Goal: Complete application form

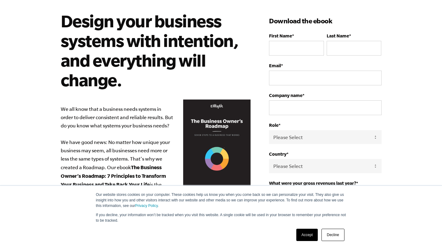
scroll to position [40, 0]
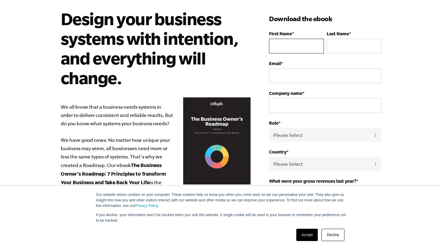
click at [279, 51] on input "First Name *" at bounding box center [296, 46] width 55 height 15
type input "V"
type input "Brittany"
type input "Meyer"
type input "brittanynicolemeyer@gmail.com"
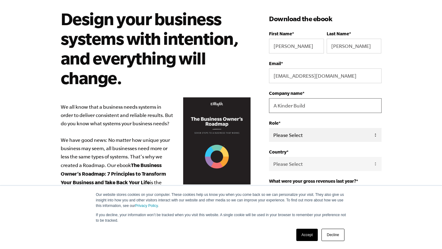
type input "A Kinder Build"
select select "Owner"
select select "United States"
click at [300, 104] on input "A Kinder Build" at bounding box center [325, 105] width 112 height 15
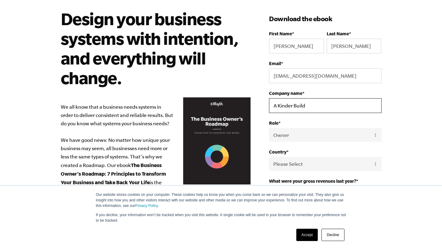
click at [300, 104] on input "A Kinder Build" at bounding box center [325, 105] width 112 height 15
click at [312, 105] on input "A Kinder Build" at bounding box center [325, 105] width 112 height 15
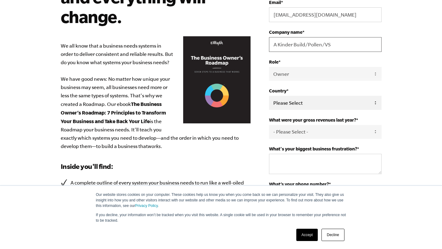
scroll to position [101, 0]
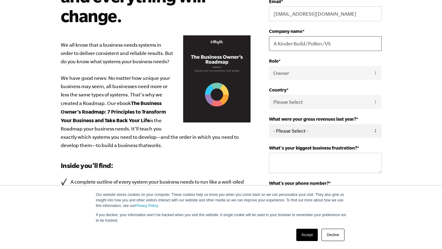
type input "A Kinder Build/Pollen/VS"
select select "0-75K"
click at [309, 161] on textarea "What's your biggest business frustration? *" at bounding box center [325, 163] width 112 height 20
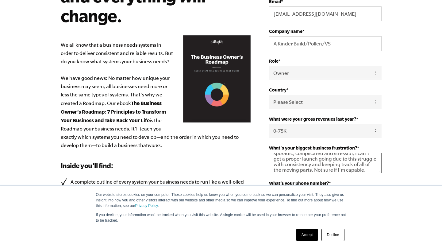
scroll to position [181, 0]
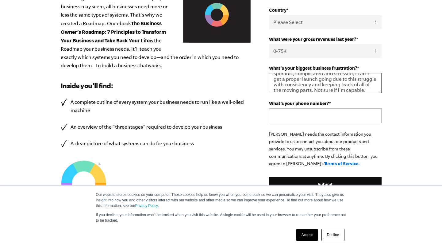
type textarea "I feel like I'm spinning my wheels, unsure of what steps to take in what order,…"
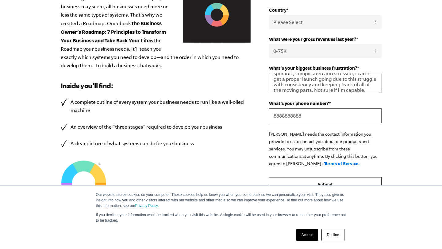
type input "8888888888"
click at [330, 182] on input "Submit" at bounding box center [325, 184] width 112 height 15
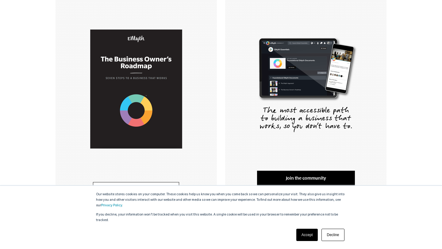
scroll to position [140, 0]
